Goal: Task Accomplishment & Management: Use online tool/utility

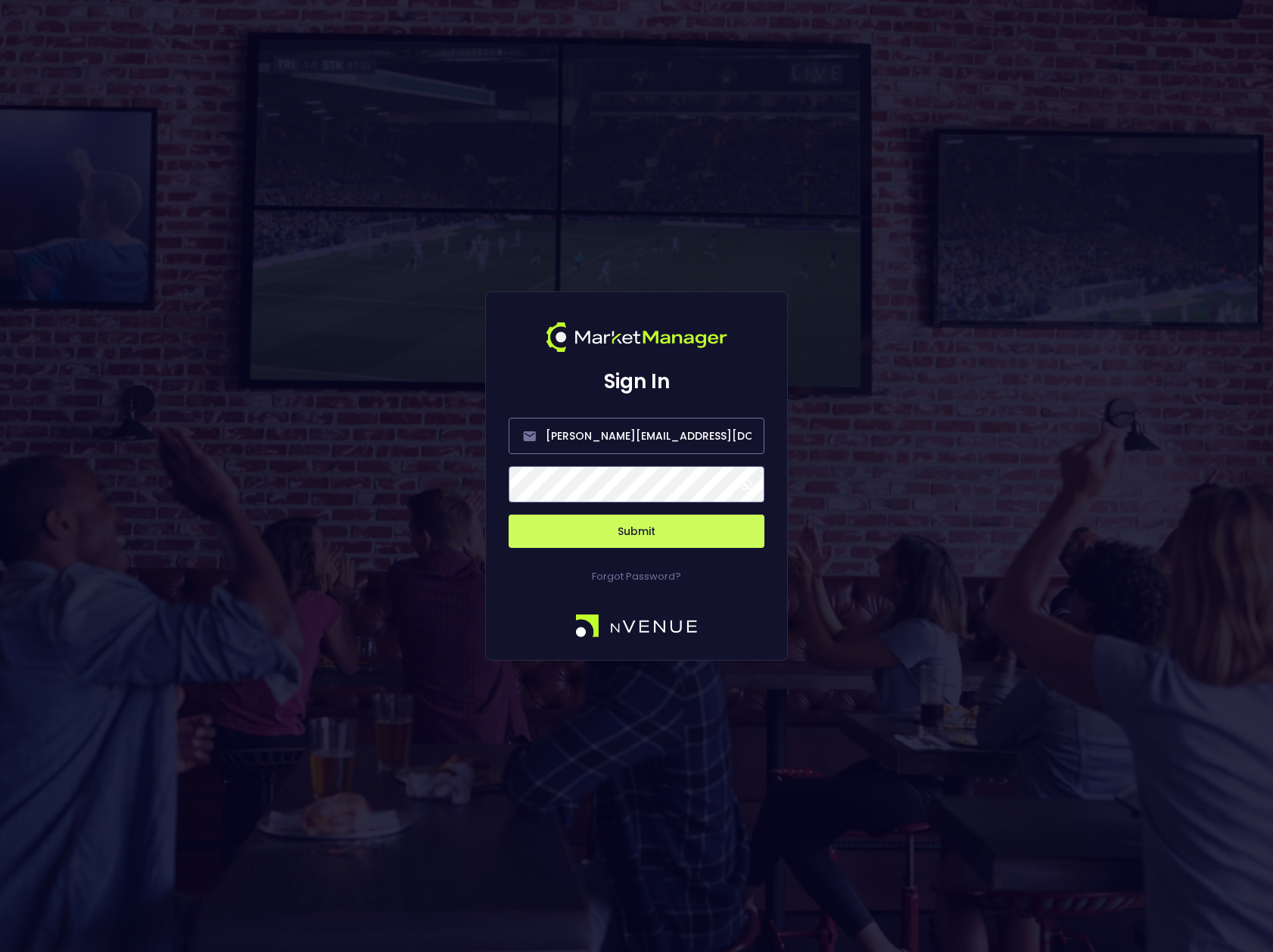
click at [748, 483] on span at bounding box center [746, 485] width 13 height 13
drag, startPoint x: 607, startPoint y: 438, endPoint x: 506, endPoint y: 441, distance: 101.0
click at [506, 441] on div "Sign In [PERSON_NAME][EMAIL_ADDRESS][DOMAIN_NAME] Submit Forgot Password?" at bounding box center [637, 476] width 303 height 369
drag, startPoint x: 636, startPoint y: 431, endPoint x: 642, endPoint y: 466, distance: 35.5
click at [635, 431] on input "[EMAIL_ADDRESS][DOMAIN_NAME]" at bounding box center [636, 436] width 256 height 36
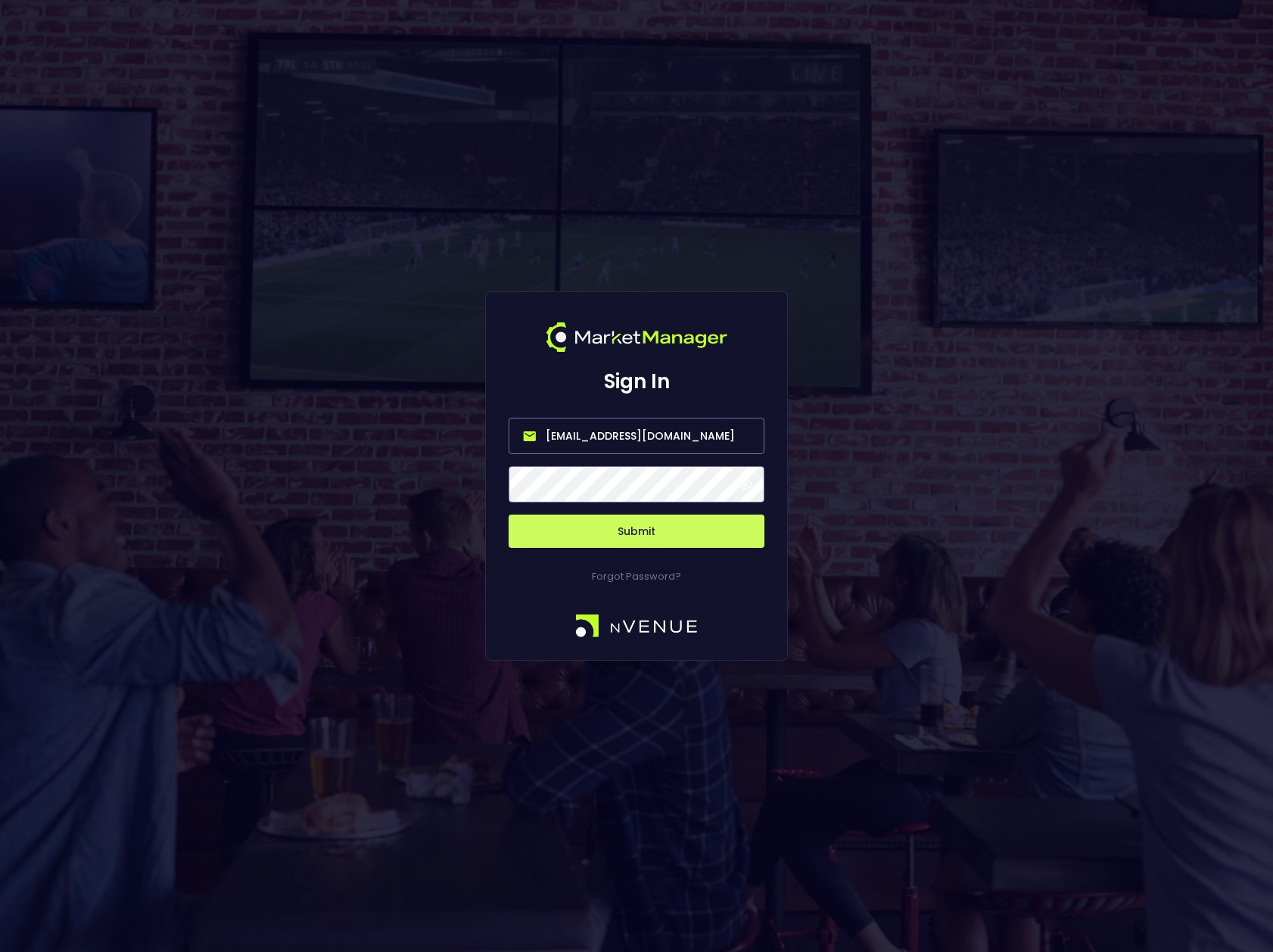
type input "[EMAIL_ADDRESS][DOMAIN_NAME]"
click at [644, 529] on button "Submit" at bounding box center [636, 531] width 256 height 33
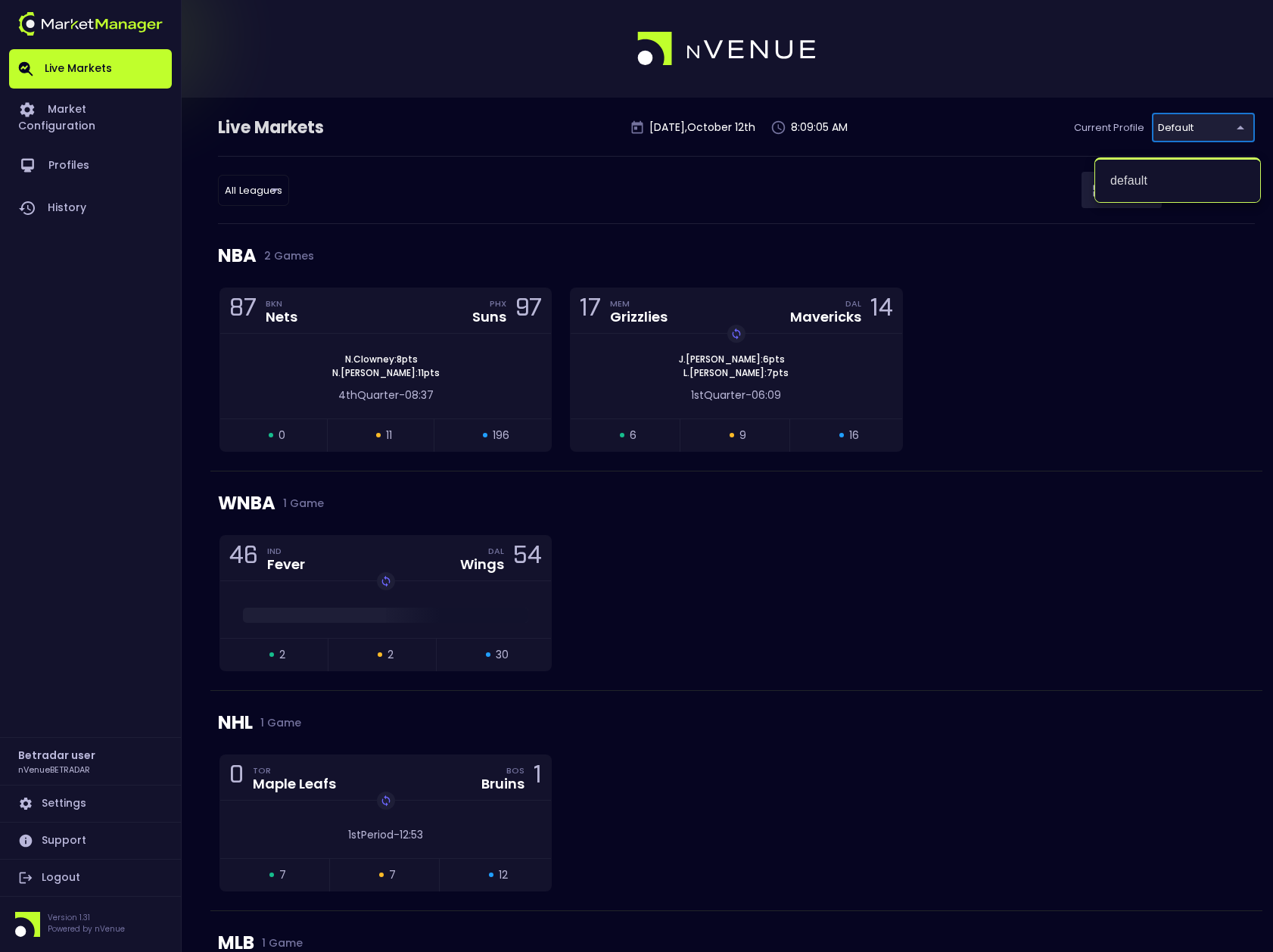
click at [1231, 127] on body "Live Markets Market Configuration Profiles History Betradar user nVenueBETRADAR…" at bounding box center [636, 601] width 1273 height 1202
click at [1051, 59] on div at bounding box center [636, 476] width 1273 height 952
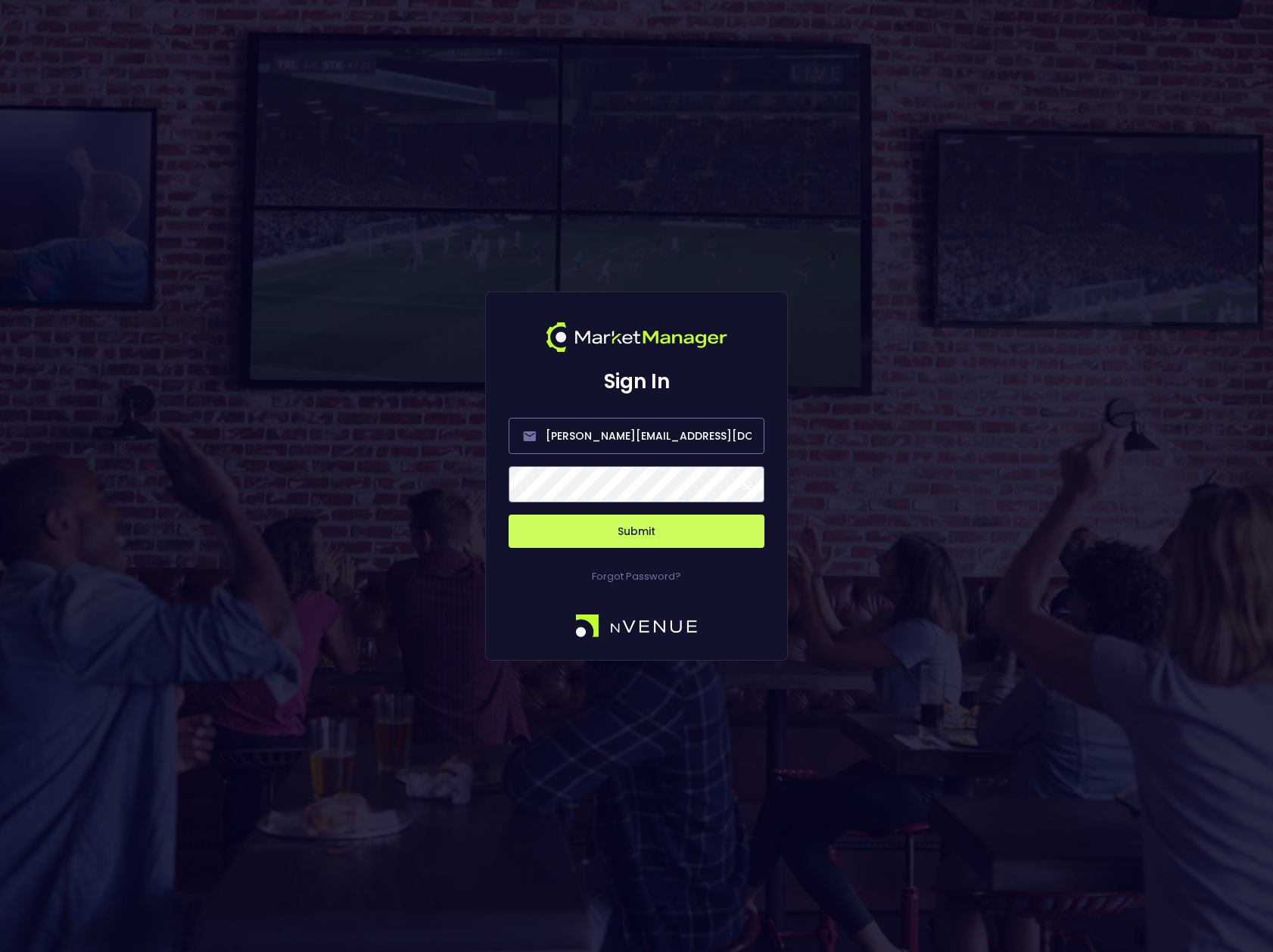
click at [743, 486] on span at bounding box center [746, 485] width 13 height 13
click at [633, 531] on button "Submit" at bounding box center [636, 531] width 256 height 33
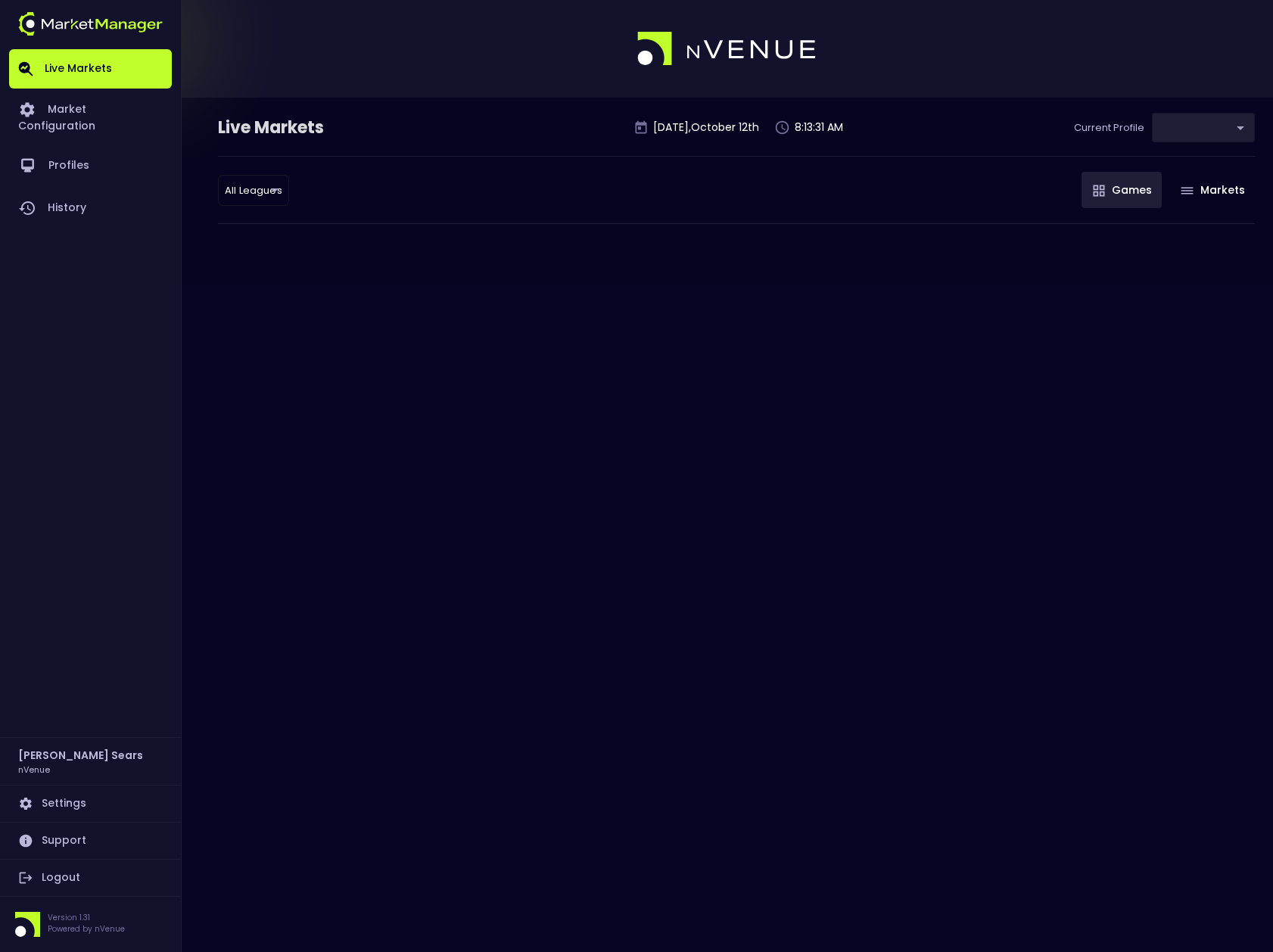
type input "d66ee90f-df8e-430e-a05c-aaf70ad95ad9"
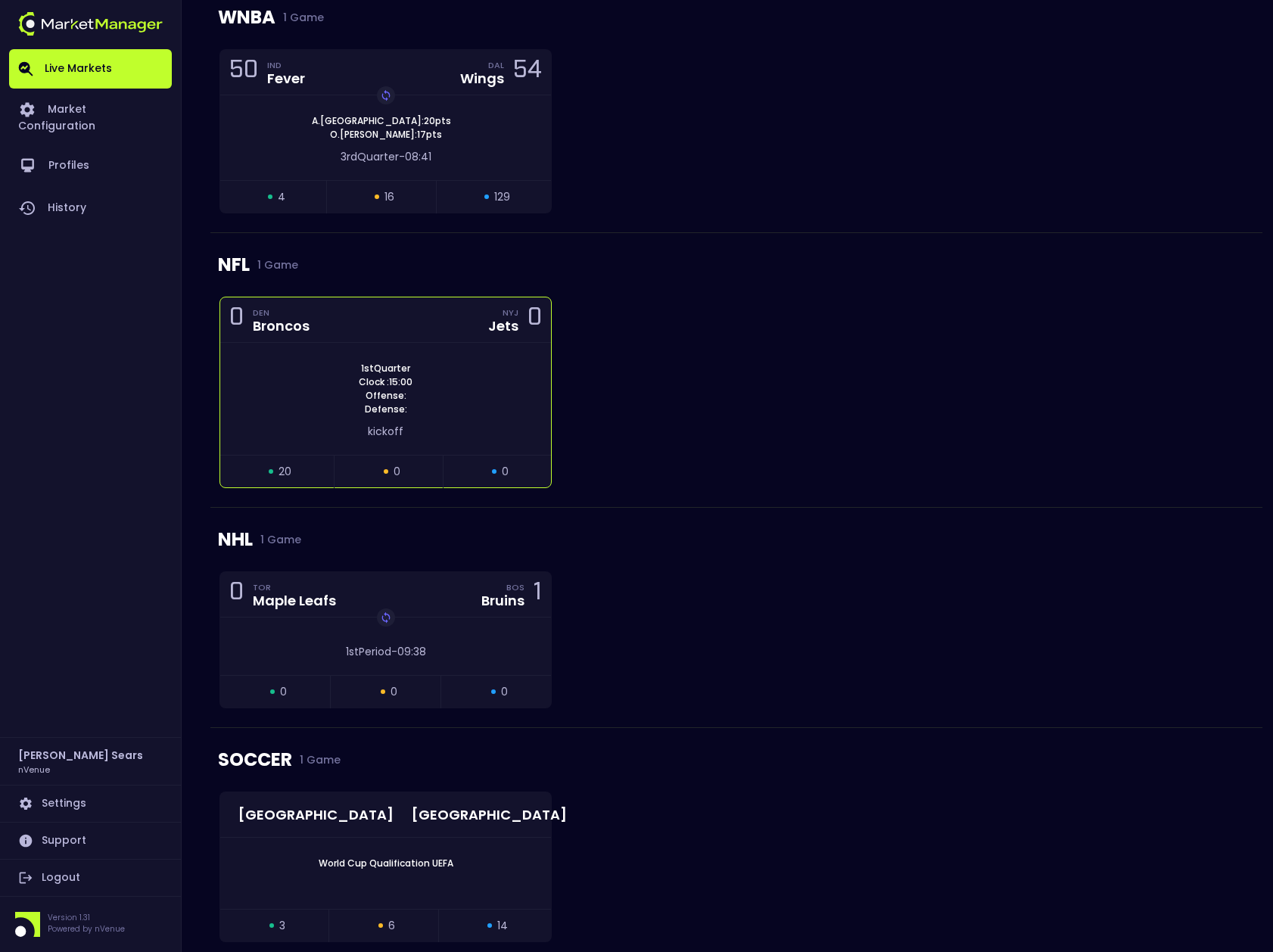
scroll to position [488, 0]
click at [493, 384] on div "1st Quarter Clock : 15:00 Offense: Defense:" at bounding box center [385, 387] width 330 height 54
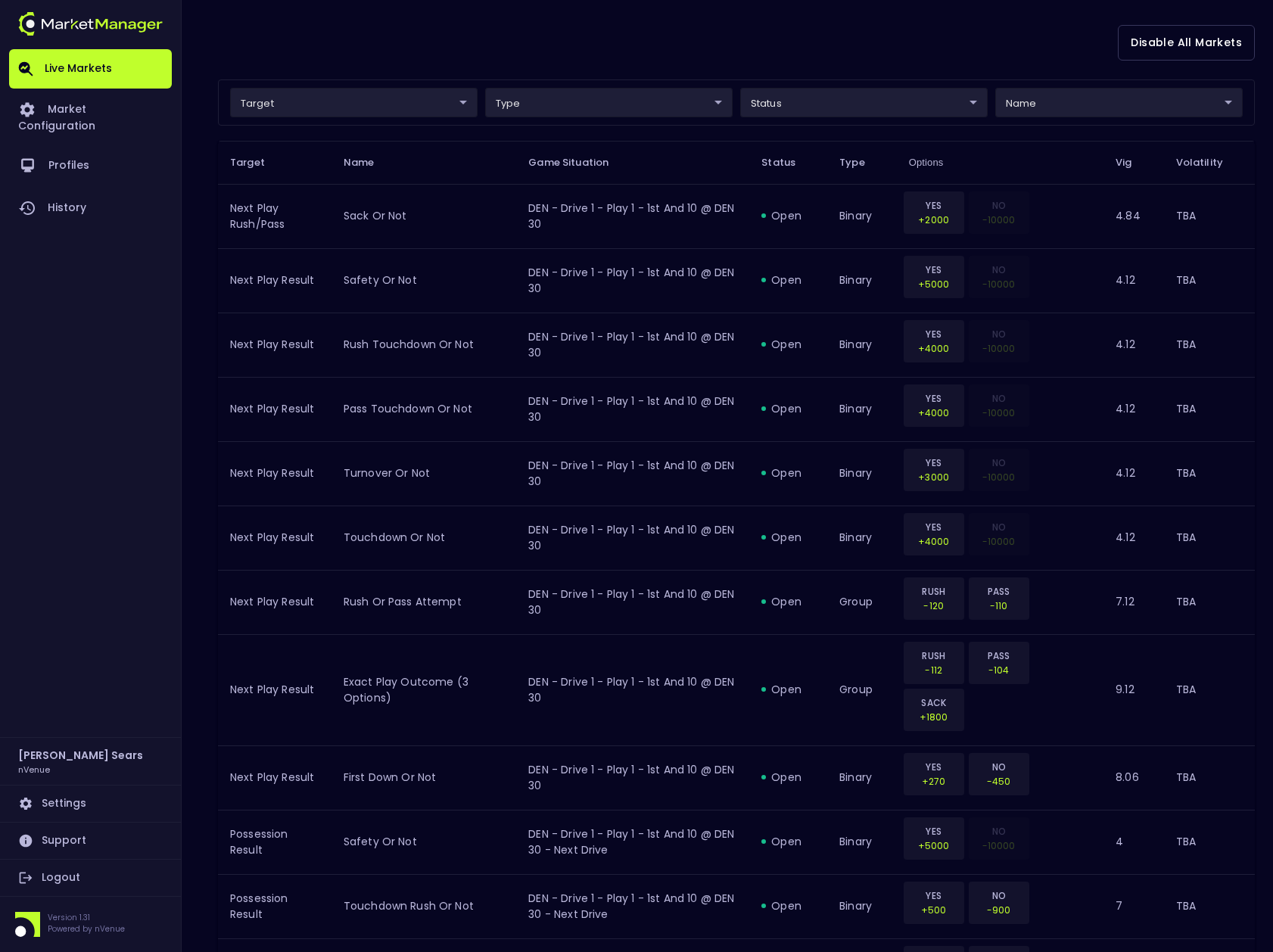
scroll to position [0, 0]
